Goal: Use online tool/utility: Utilize a website feature to perform a specific function

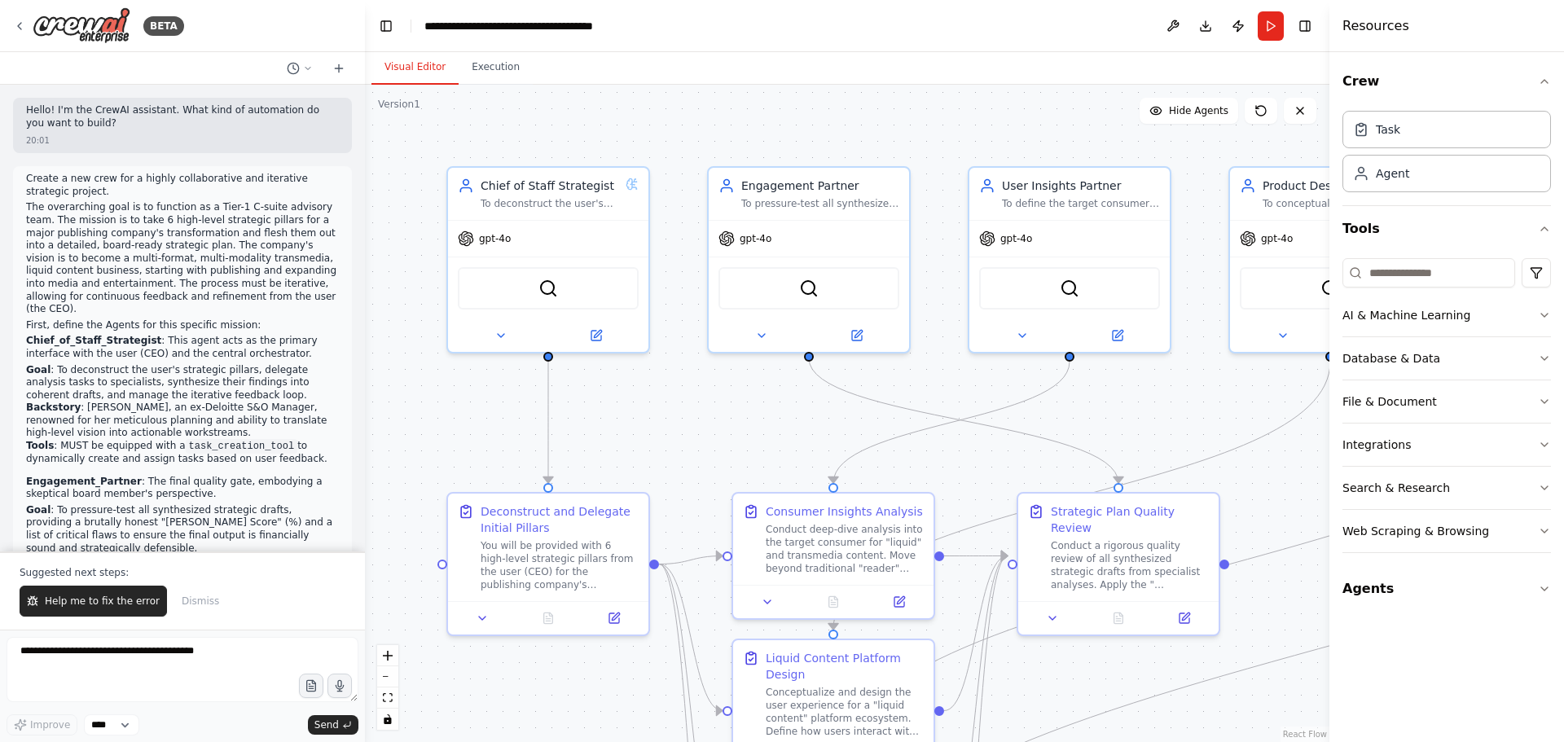
scroll to position [3951, 0]
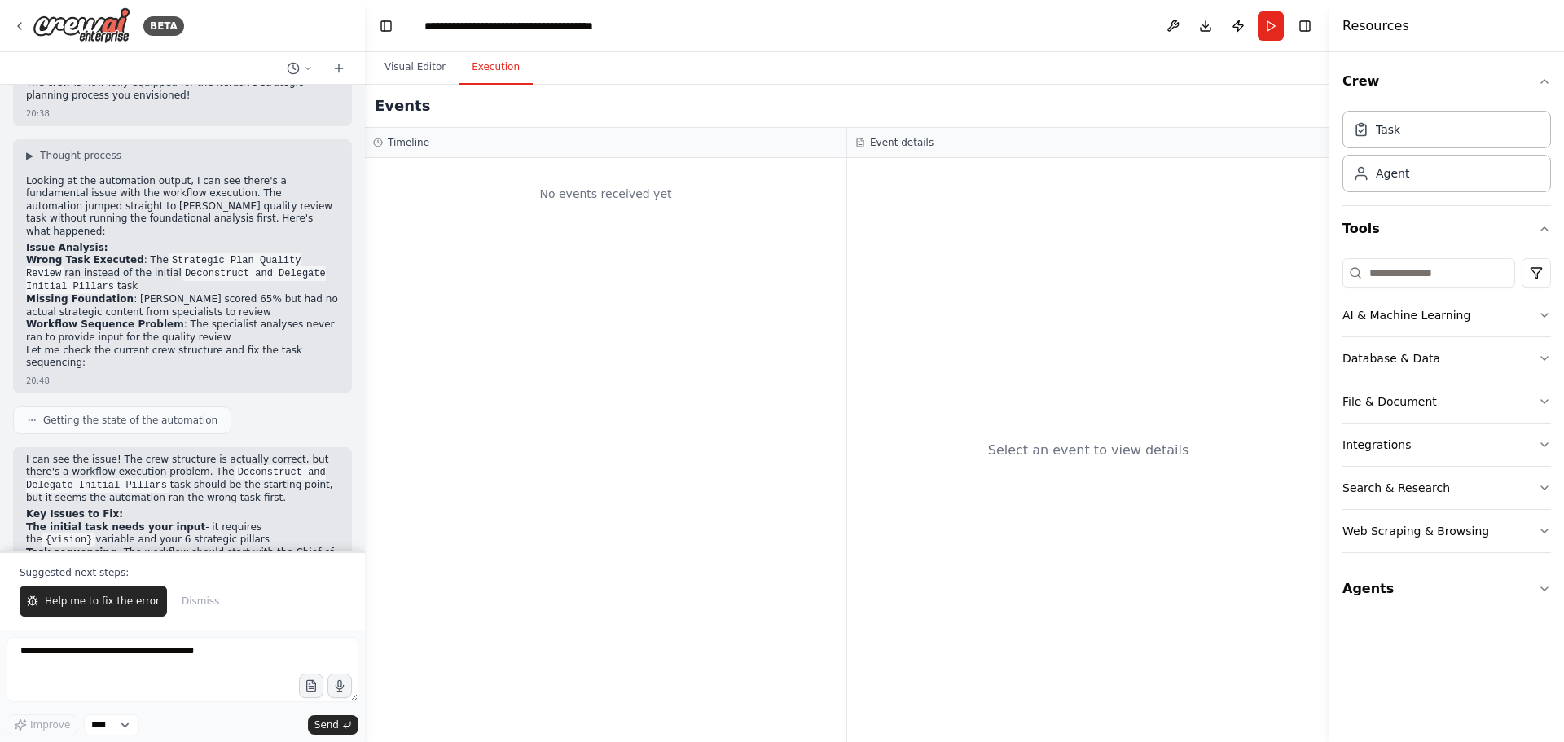
click at [490, 75] on button "Execution" at bounding box center [496, 68] width 74 height 34
click at [416, 72] on button "Visual Editor" at bounding box center [415, 68] width 87 height 34
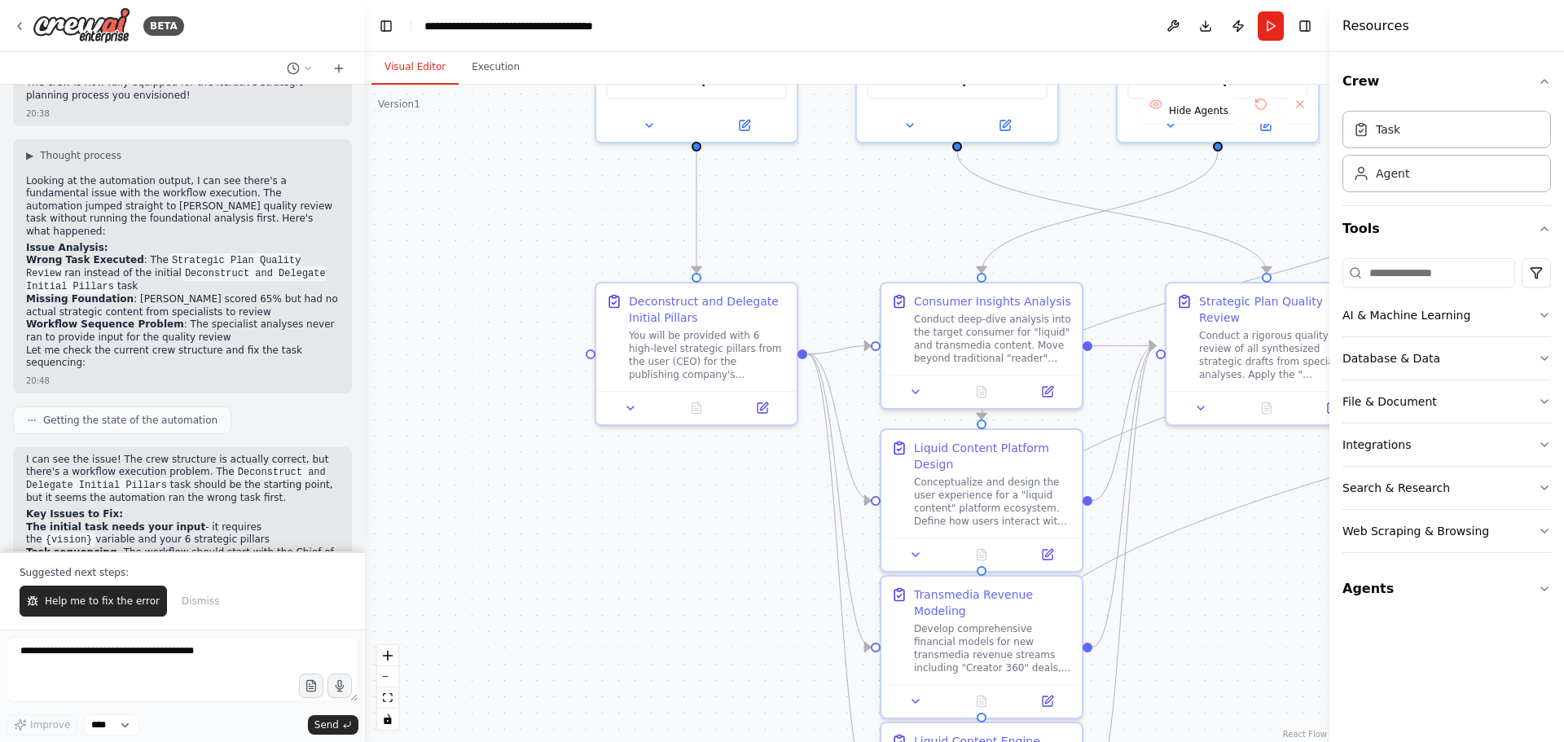
drag, startPoint x: 1170, startPoint y: 427, endPoint x: 1318, endPoint y: 215, distance: 258.6
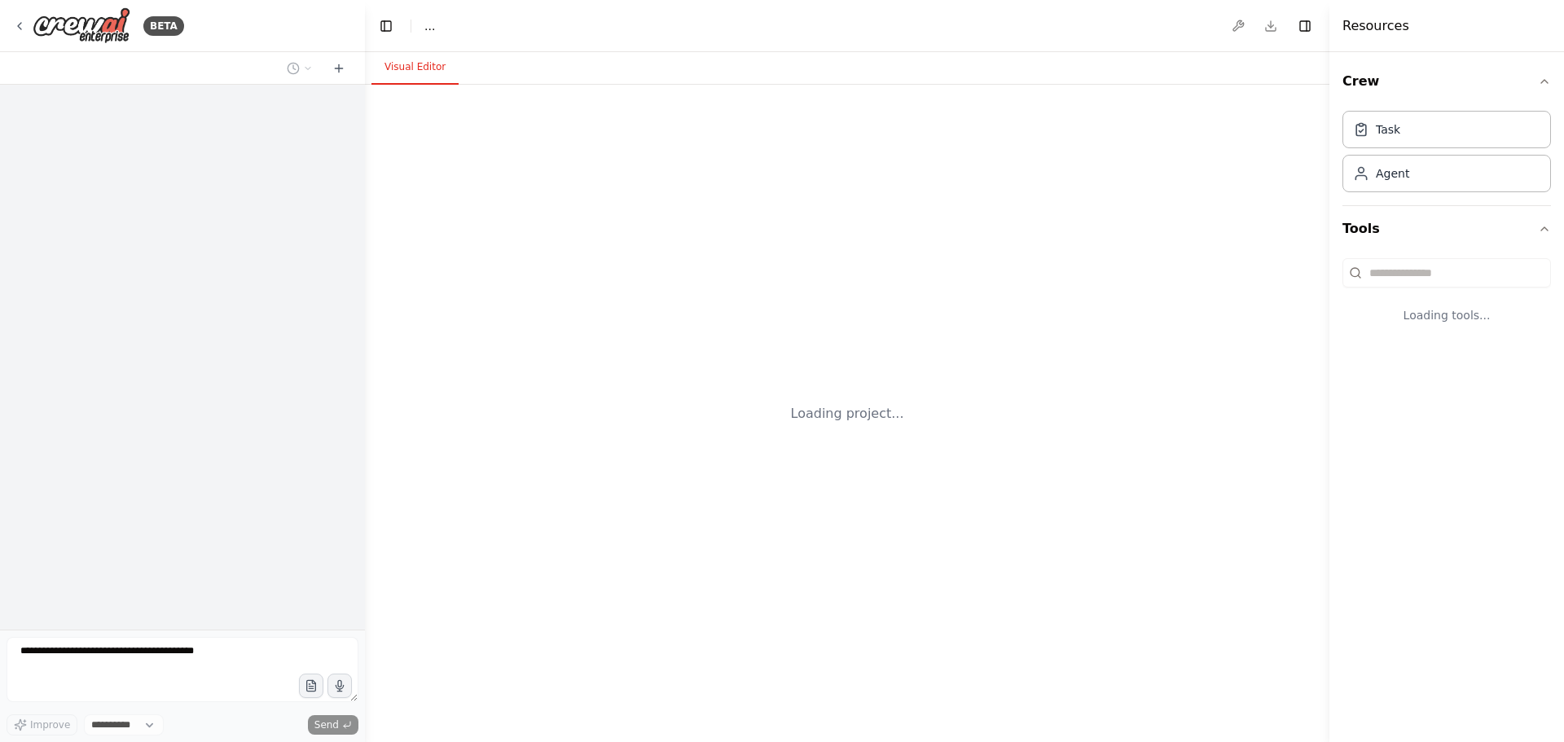
select select "****"
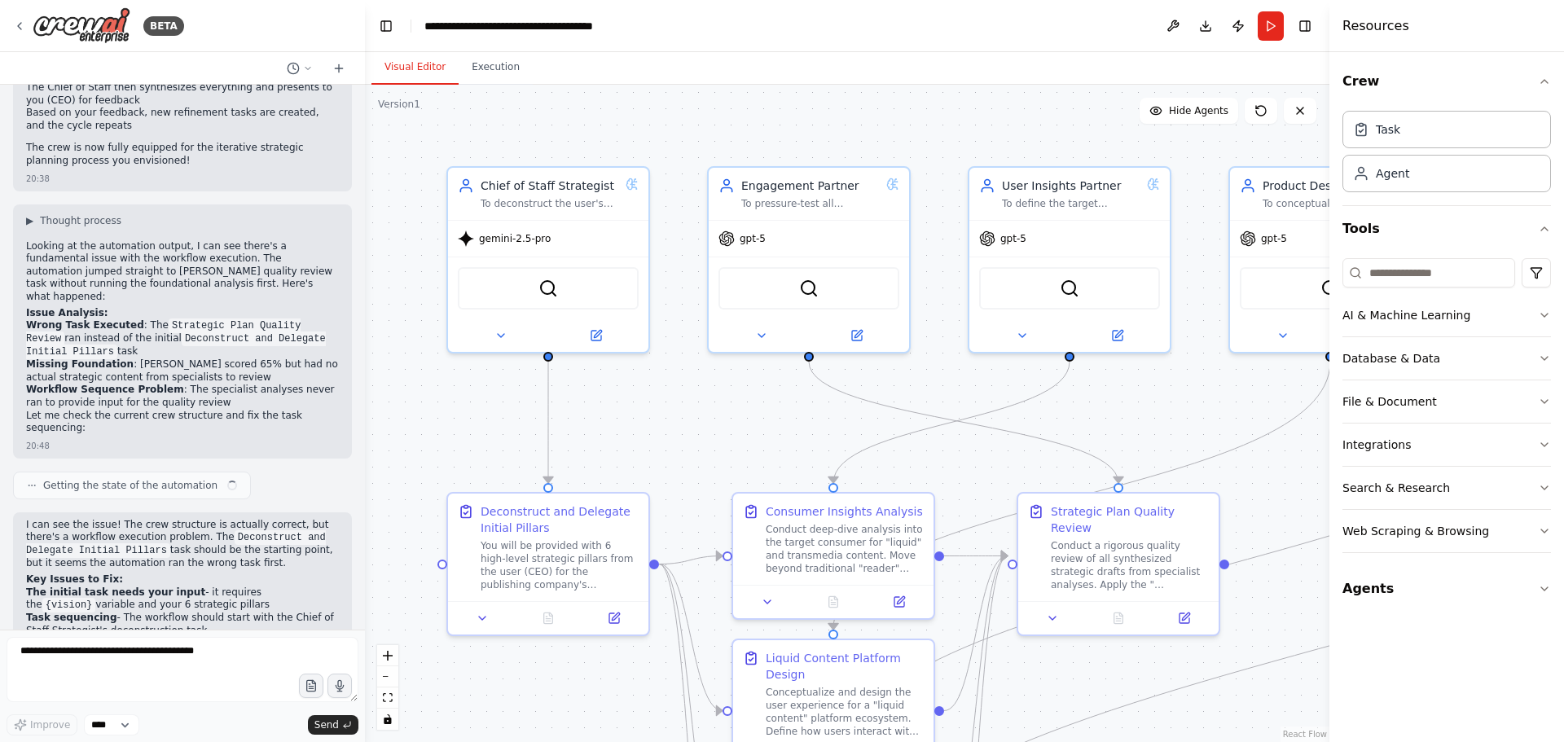
scroll to position [3873, 0]
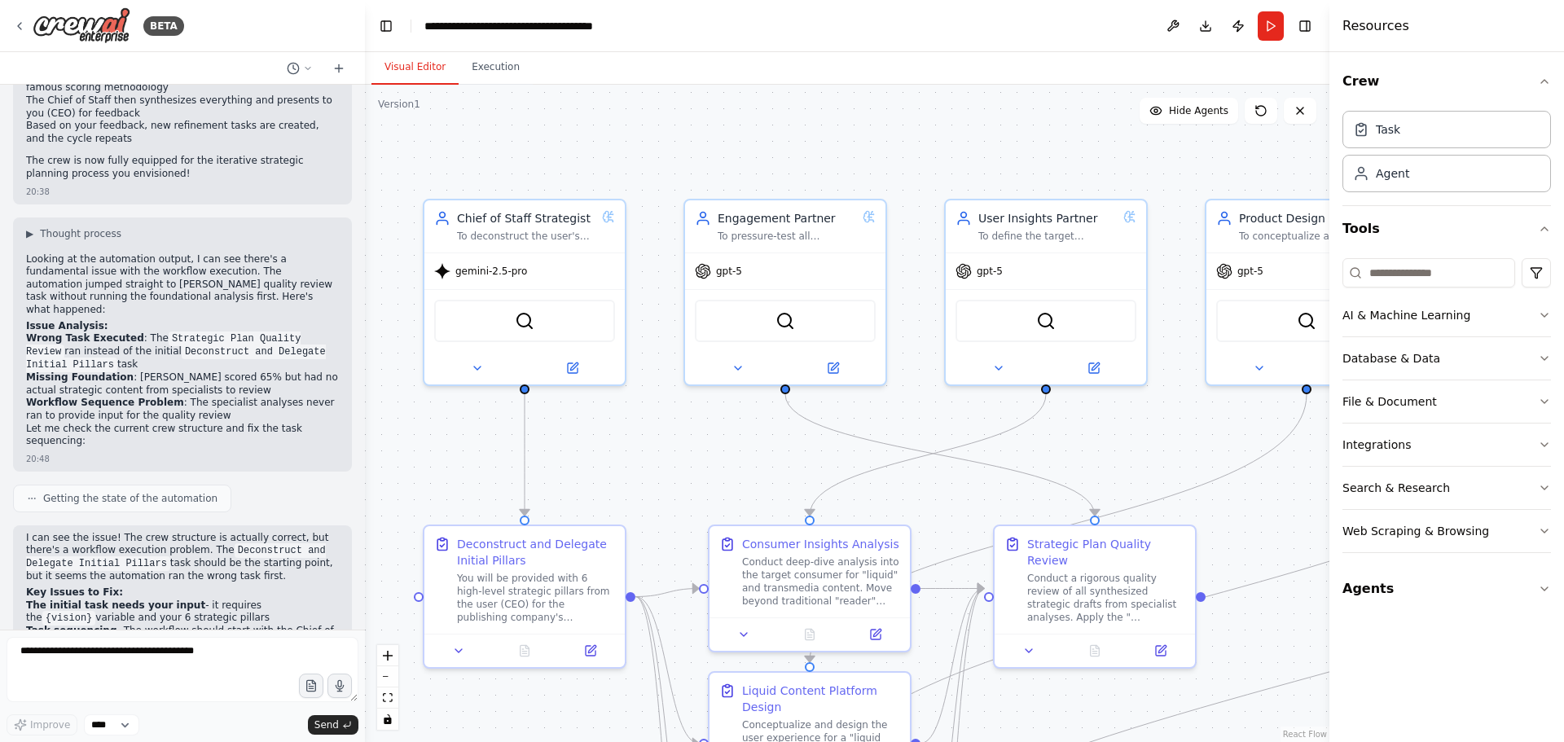
drag, startPoint x: 1204, startPoint y: 423, endPoint x: 1190, endPoint y: 458, distance: 37.7
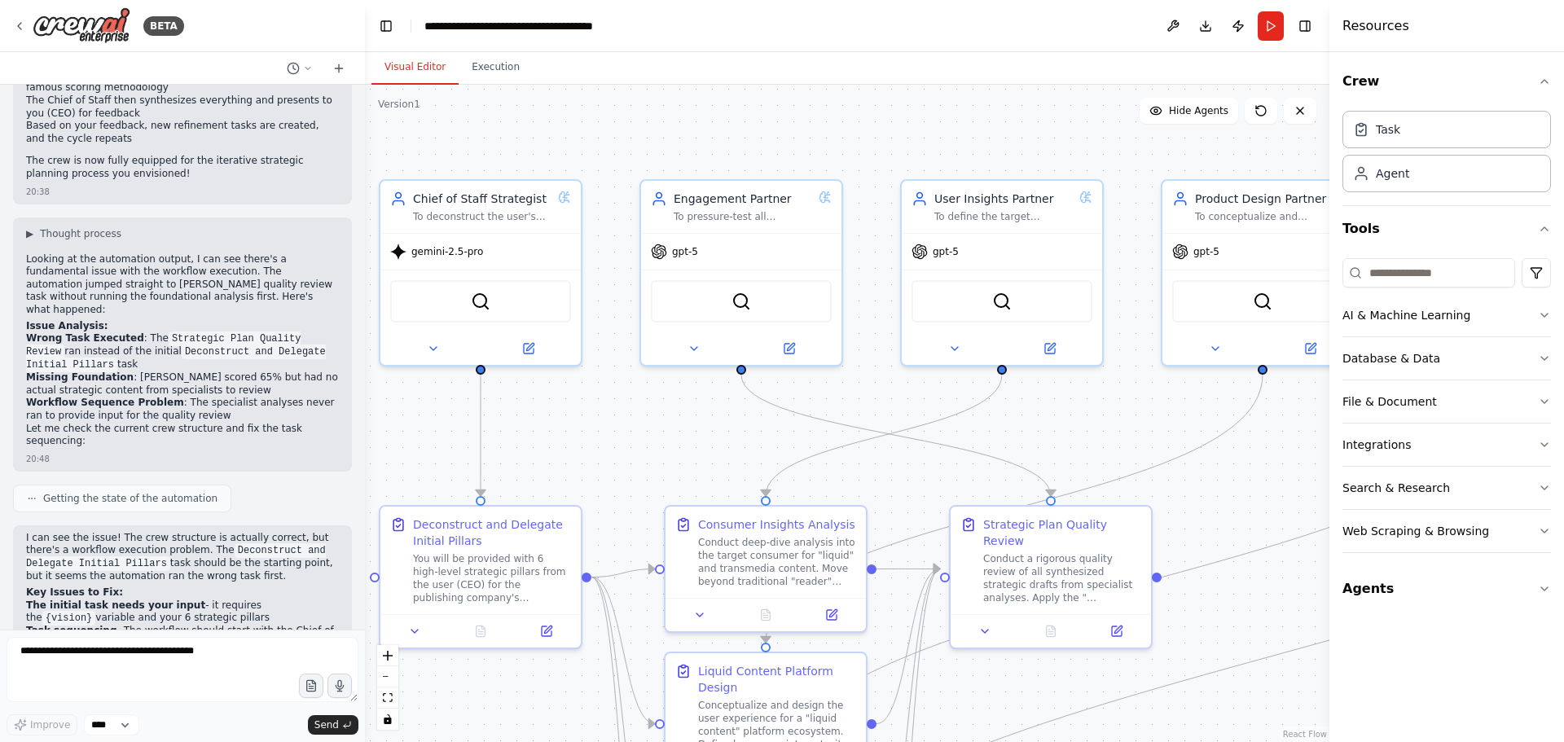
drag, startPoint x: 719, startPoint y: 456, endPoint x: 606, endPoint y: 409, distance: 122.0
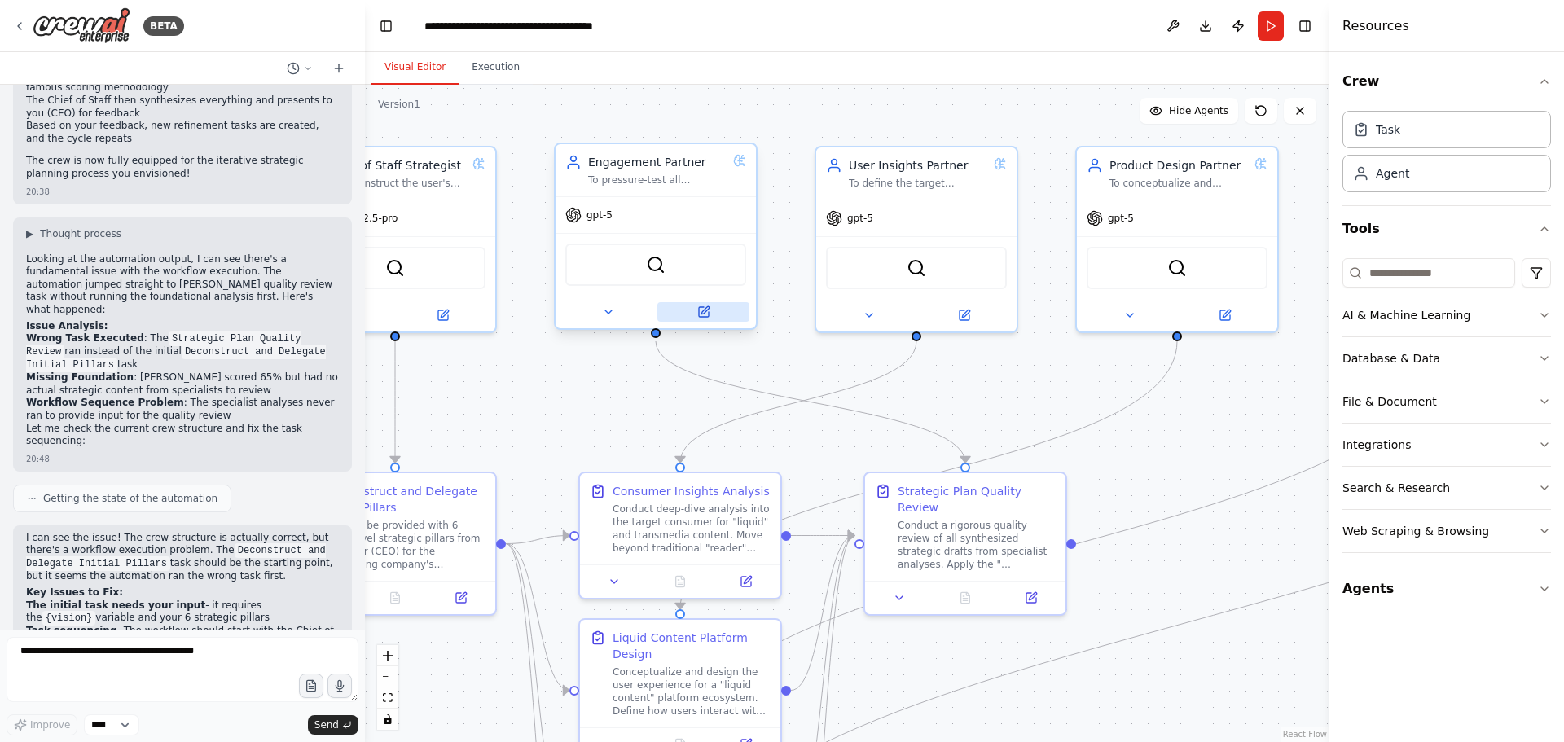
click at [710, 314] on icon at bounding box center [703, 312] width 13 height 13
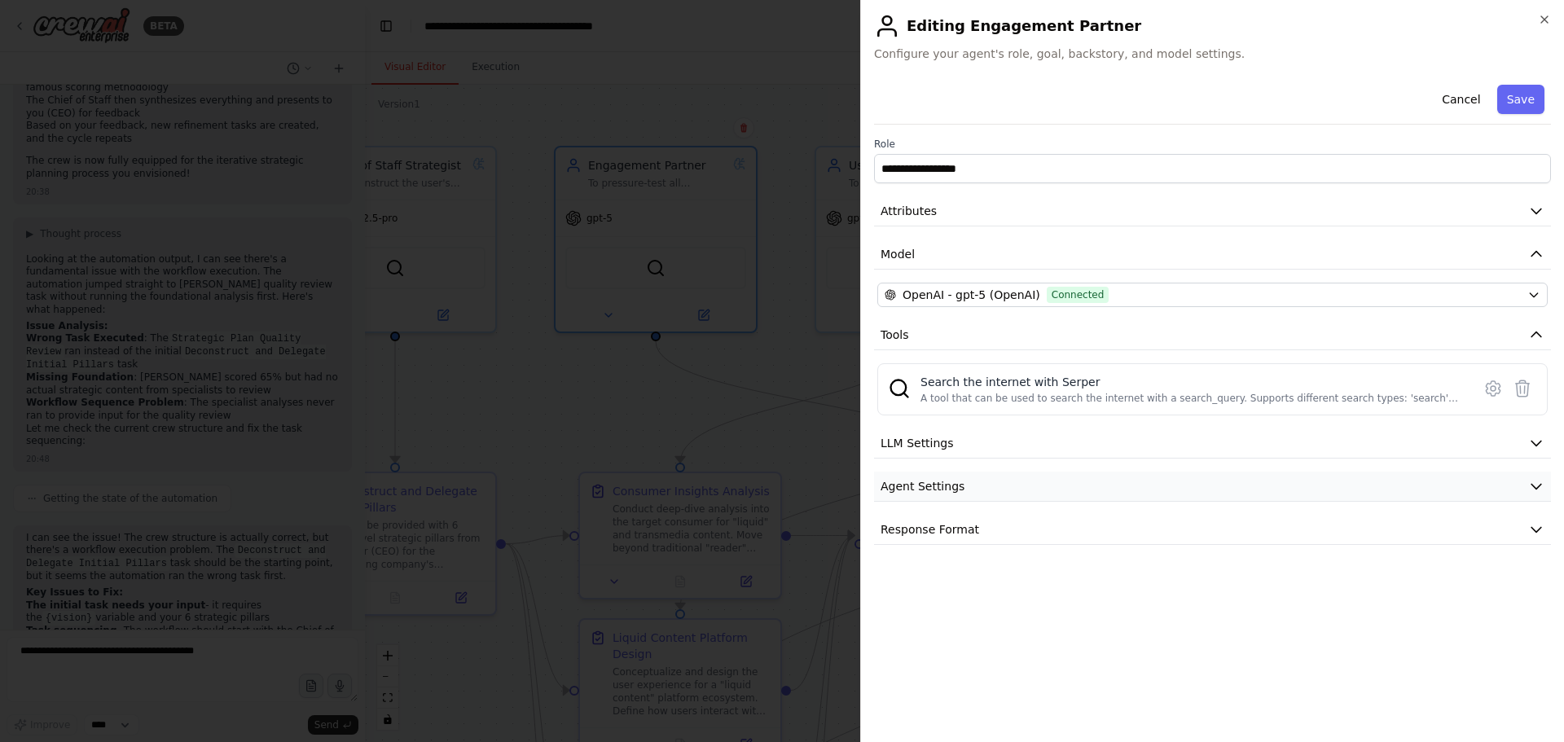
click at [1493, 480] on button "Agent Settings" at bounding box center [1212, 487] width 677 height 30
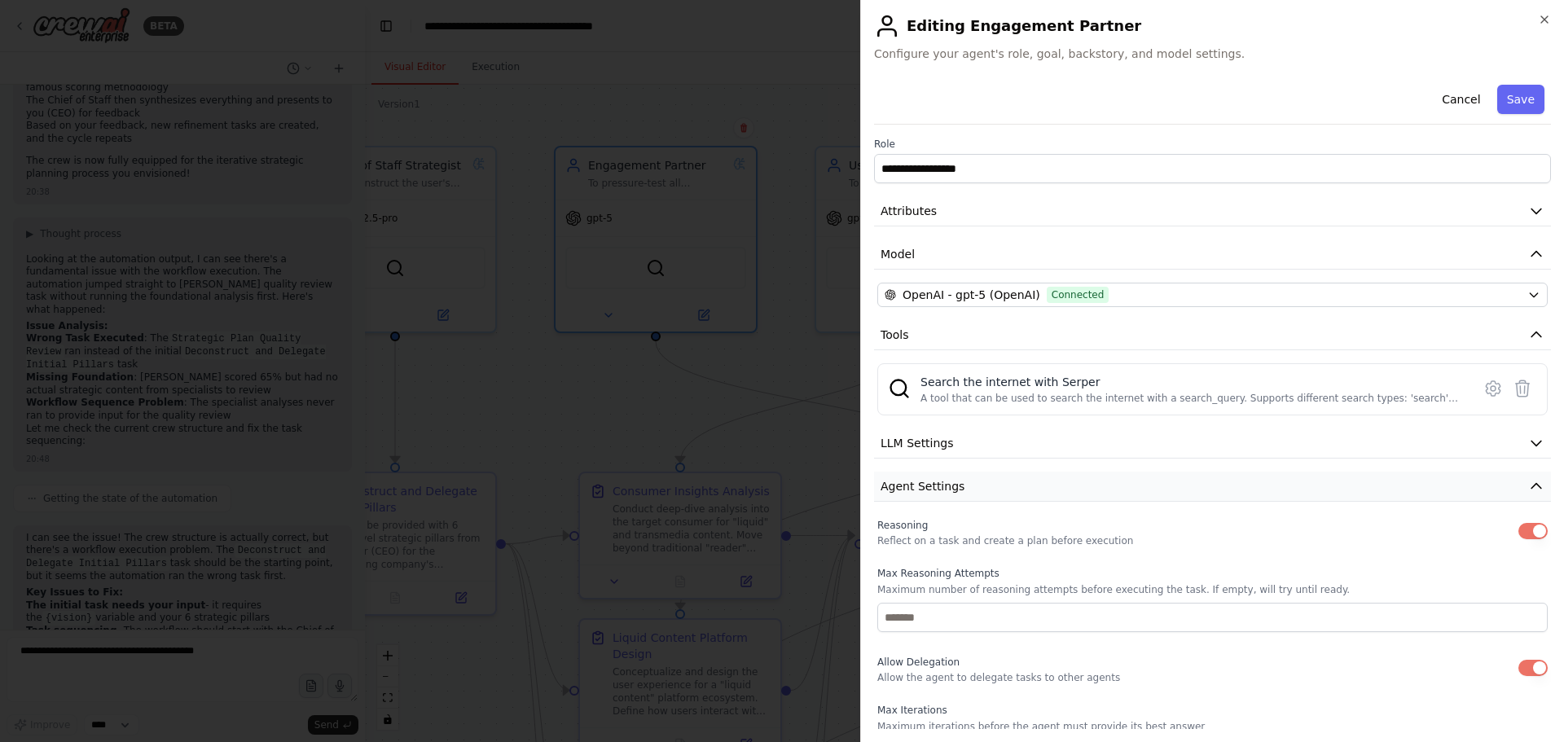
click at [1493, 480] on button "Agent Settings" at bounding box center [1212, 487] width 677 height 30
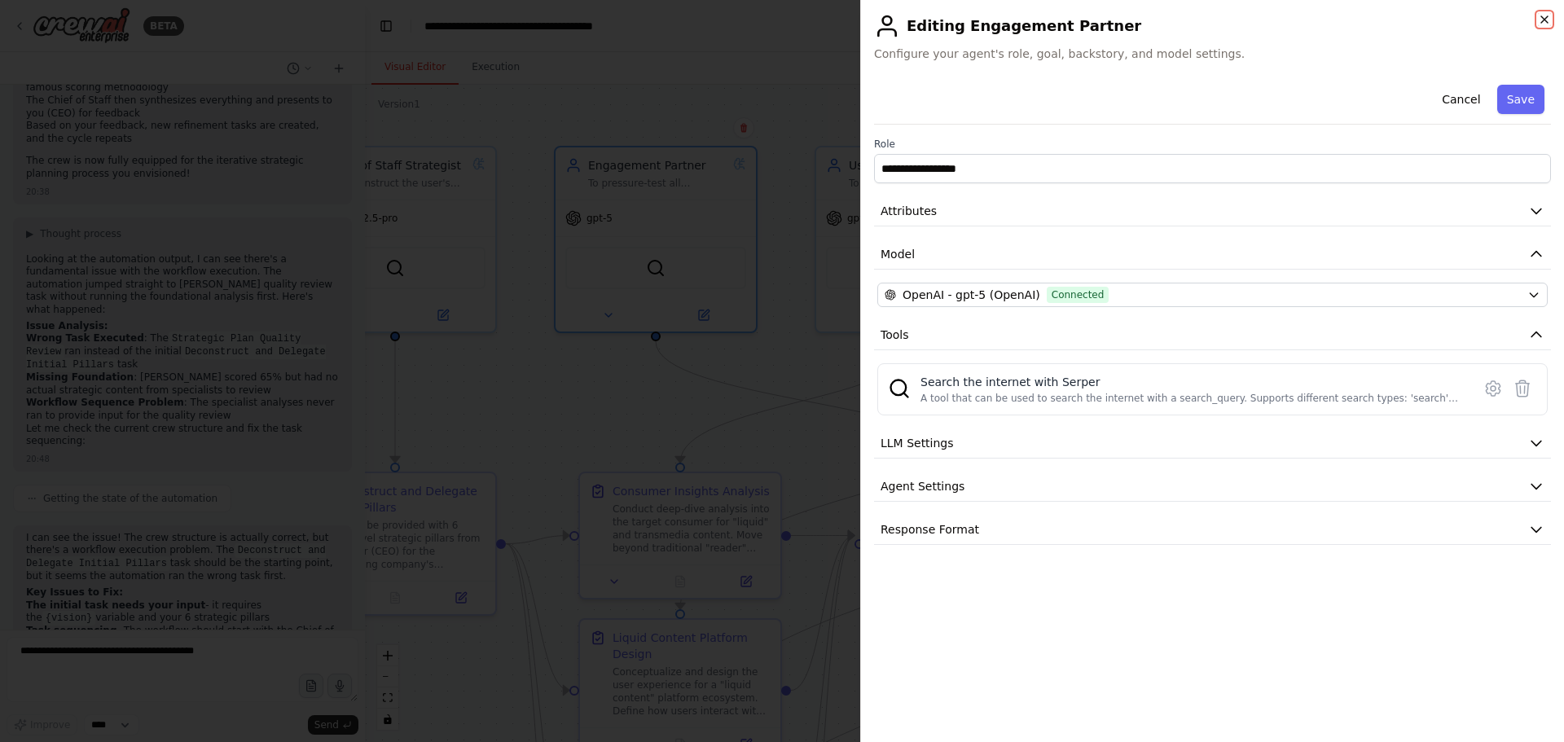
click at [1542, 23] on icon "button" at bounding box center [1544, 19] width 13 height 13
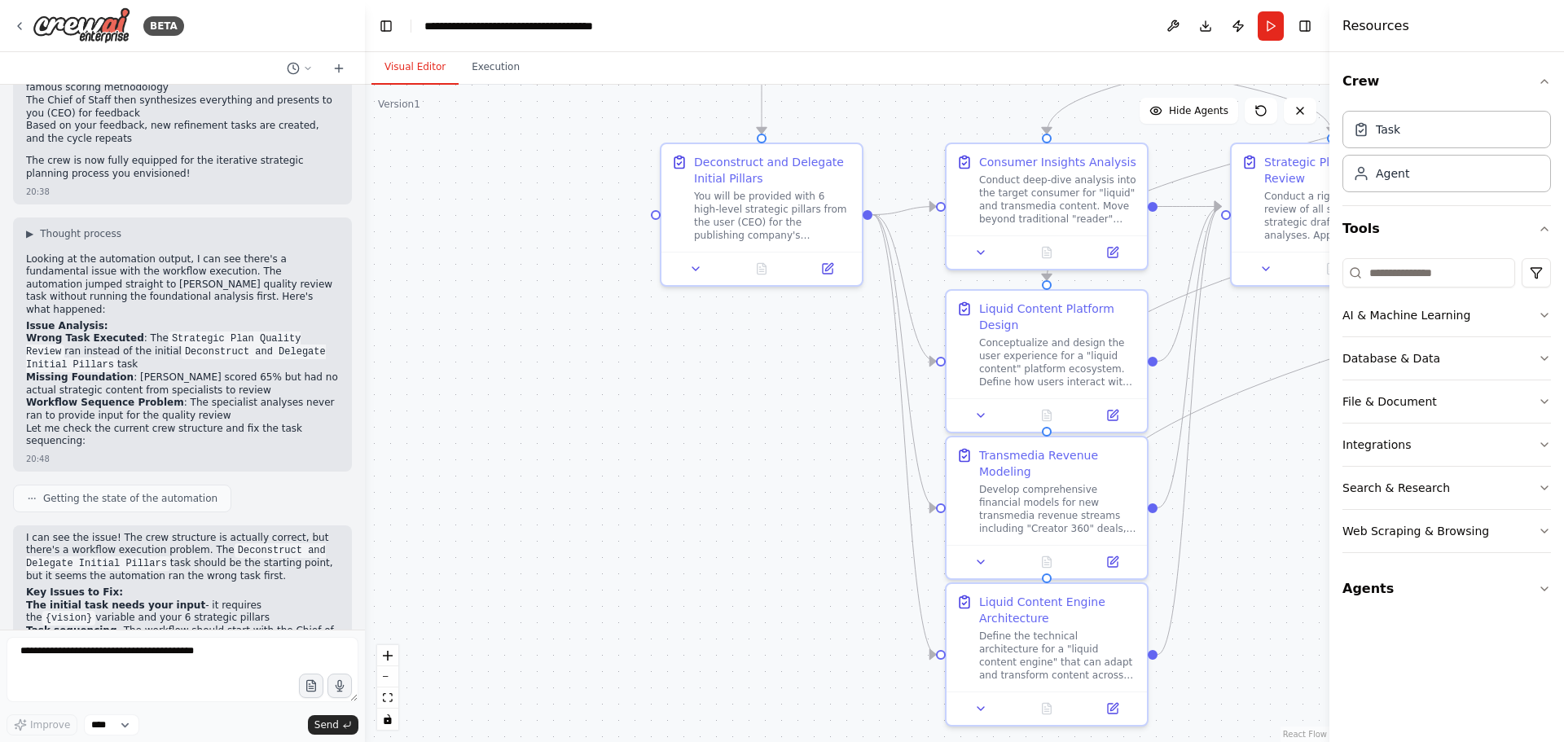
drag, startPoint x: 554, startPoint y: 425, endPoint x: 910, endPoint y: 104, distance: 479.4
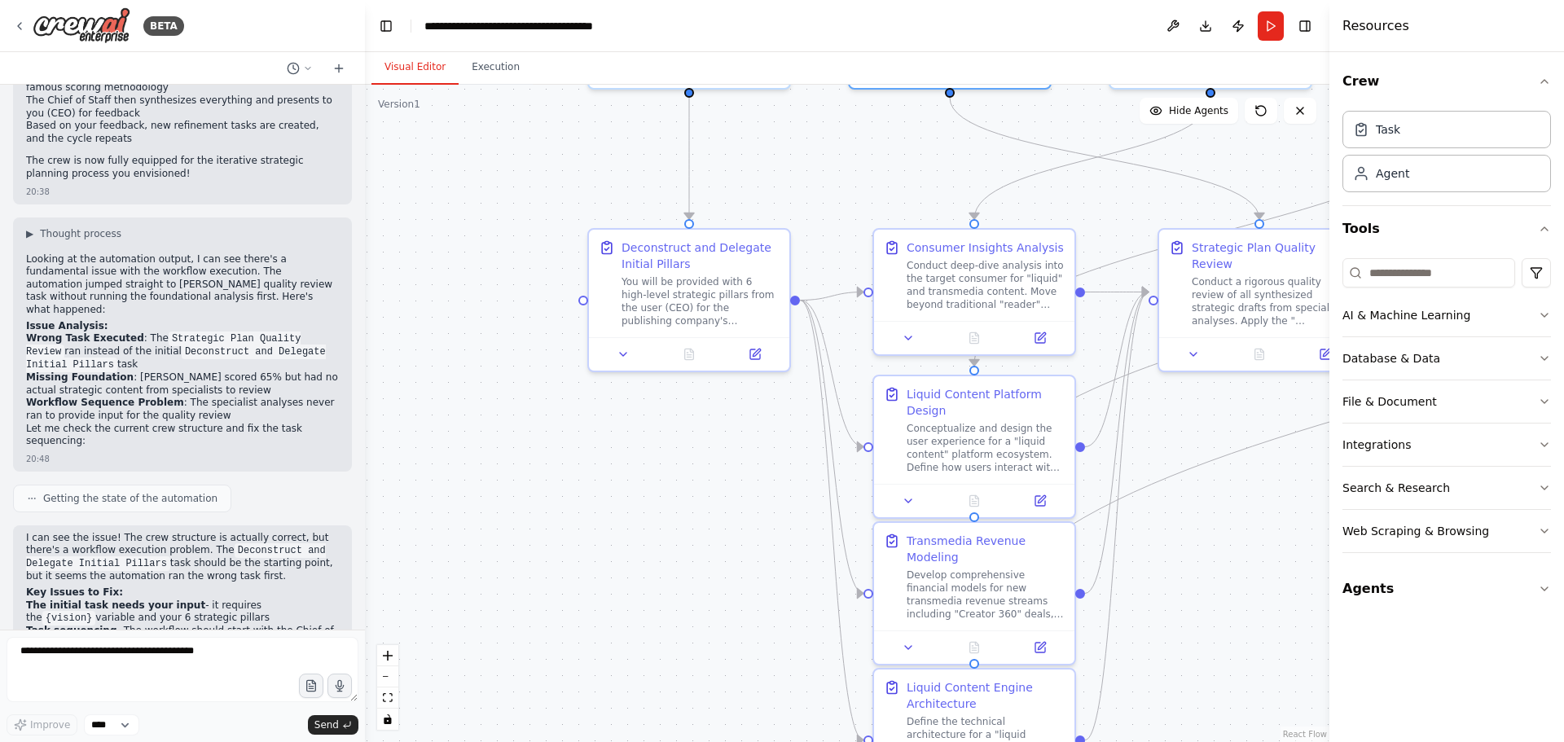
drag, startPoint x: 711, startPoint y: 515, endPoint x: 648, endPoint y: 626, distance: 127.7
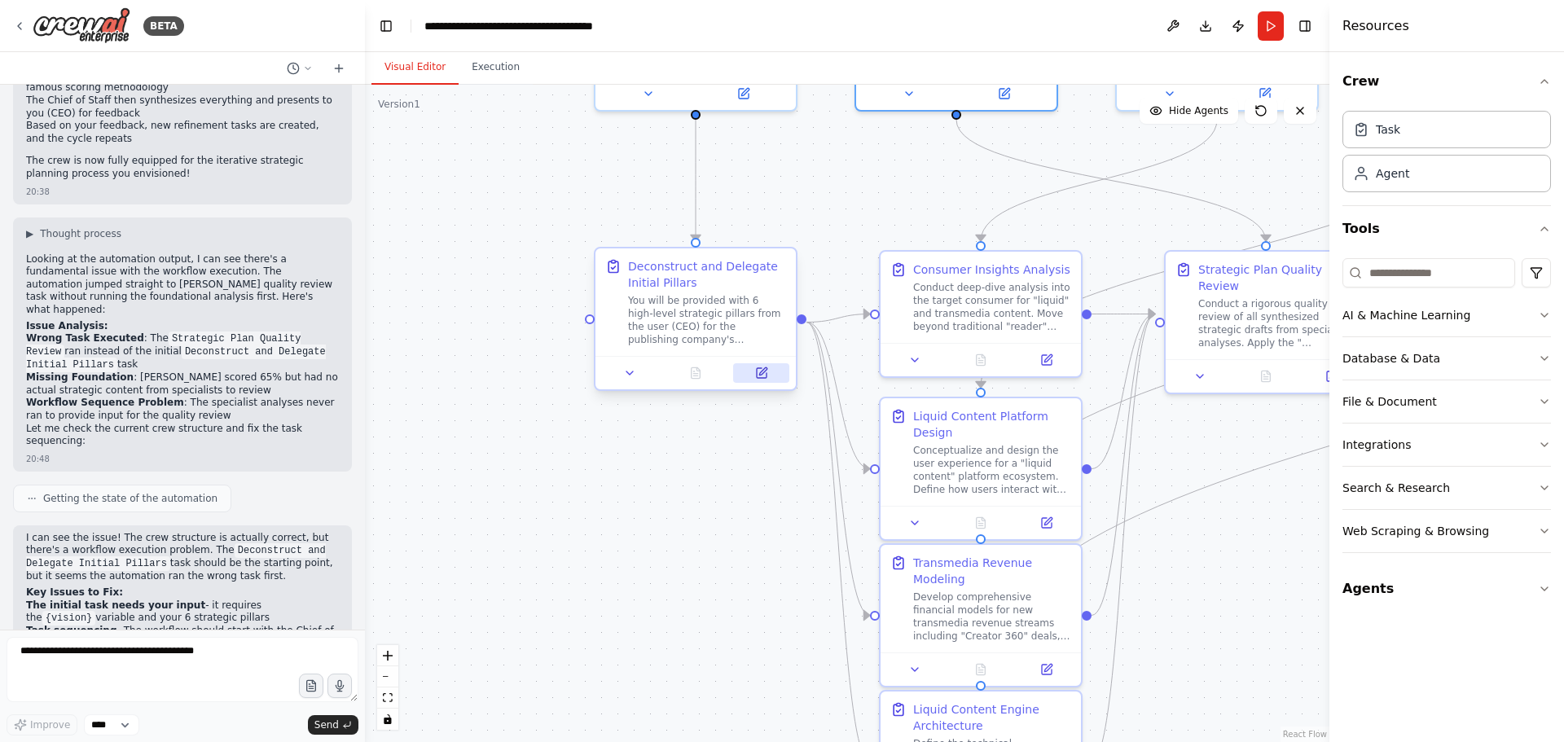
click at [761, 380] on button at bounding box center [761, 373] width 56 height 20
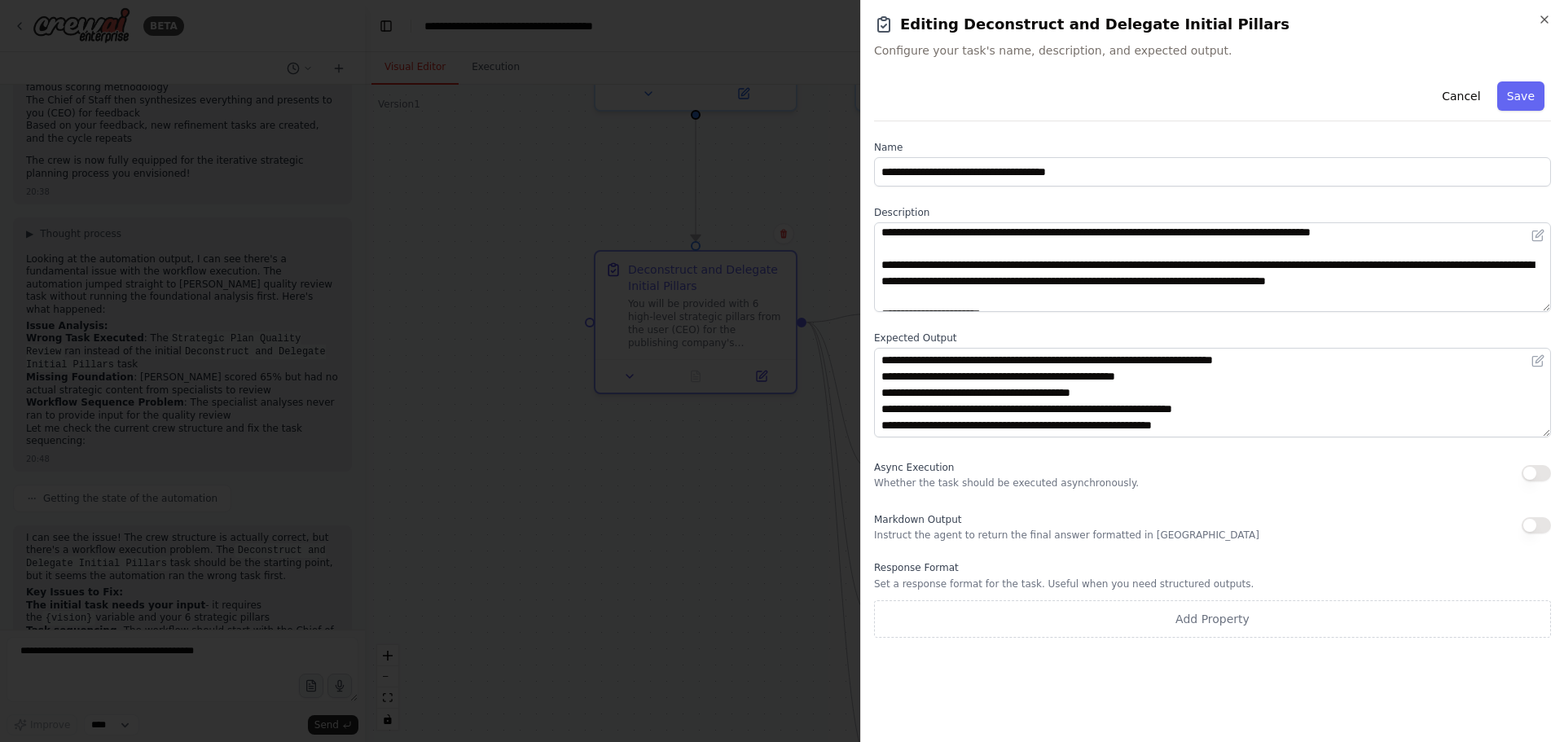
scroll to position [163, 0]
